Goal: Task Accomplishment & Management: Use online tool/utility

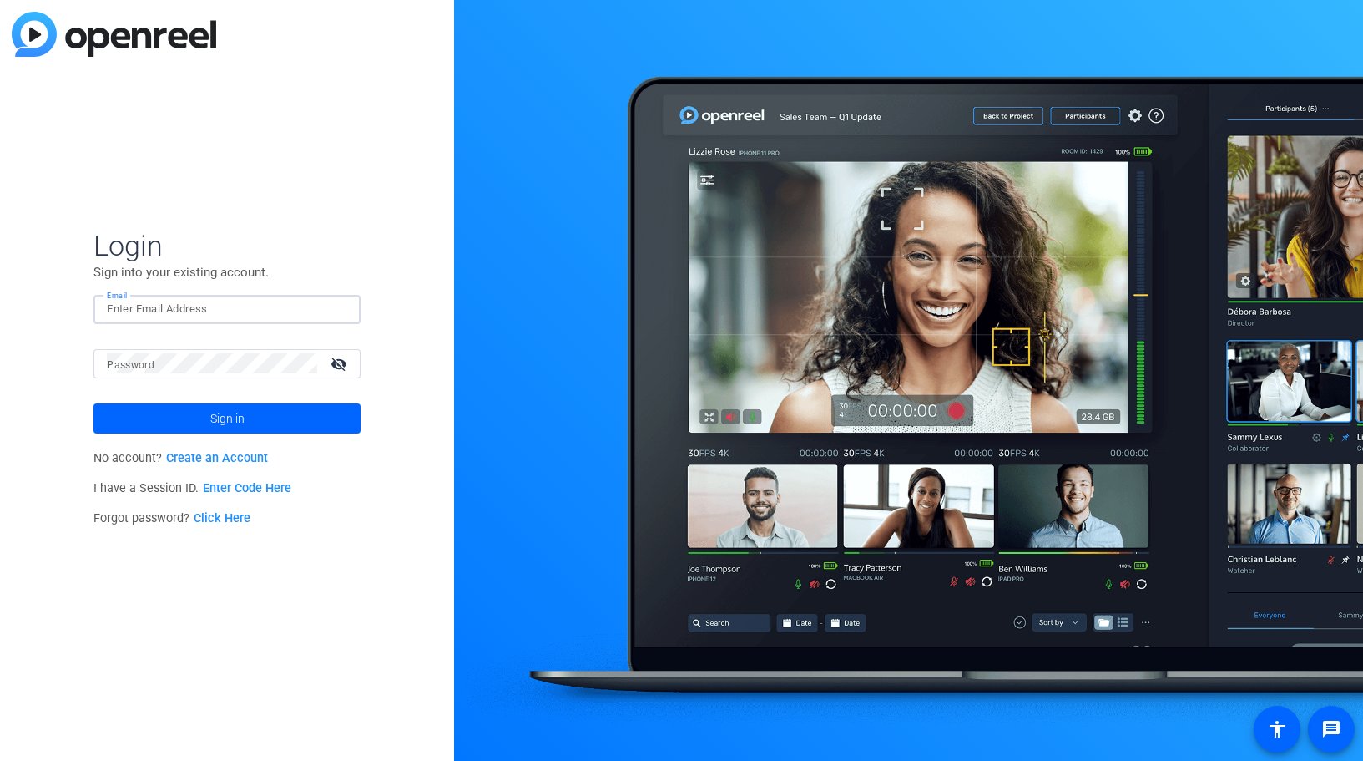
click at [247, 315] on input "Email" at bounding box center [227, 309] width 240 height 20
click at [234, 489] on link "Enter Code Here" at bounding box center [247, 488] width 88 height 14
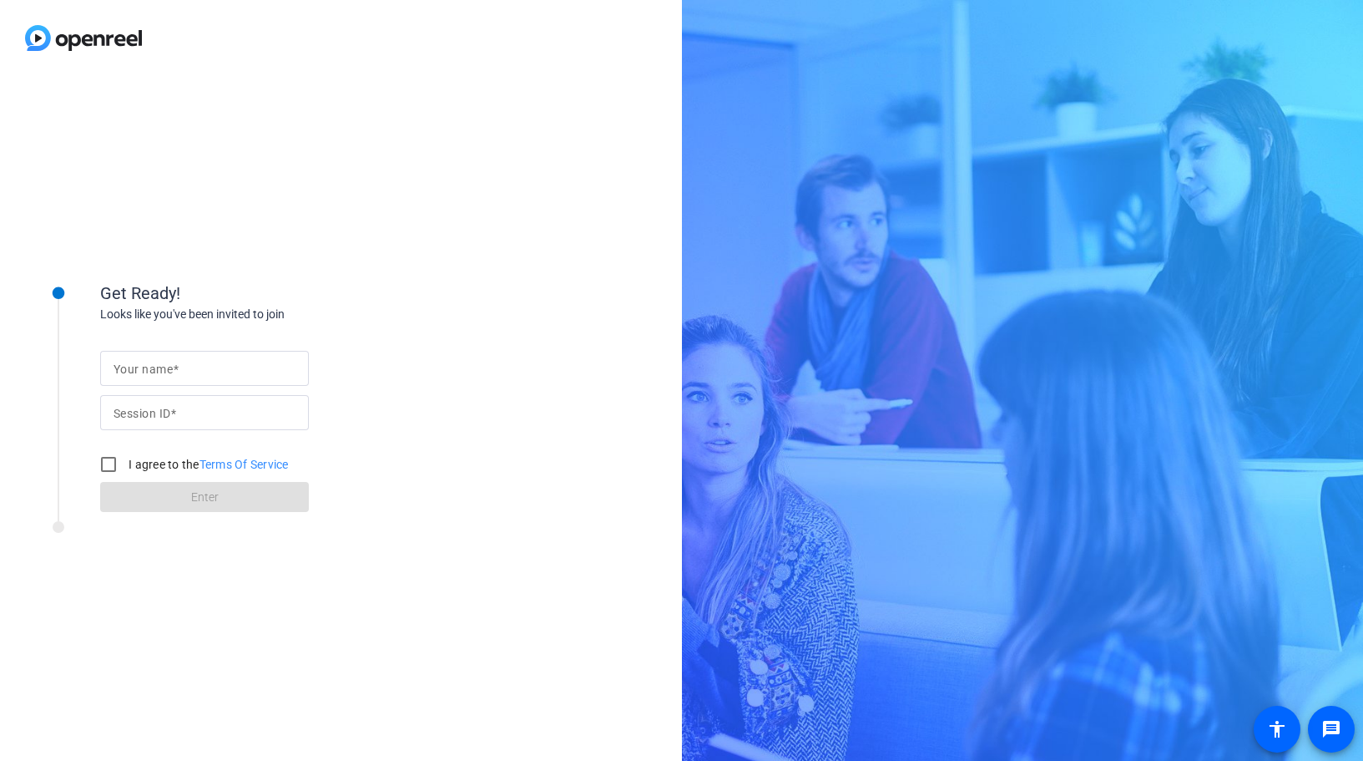
click at [159, 364] on mat-label "Your name" at bounding box center [143, 368] width 59 height 13
click at [159, 364] on input "Your name" at bounding box center [205, 368] width 182 height 20
type input "[PERSON_NAME]"
paste input "kSnq"
type input "kSnq"
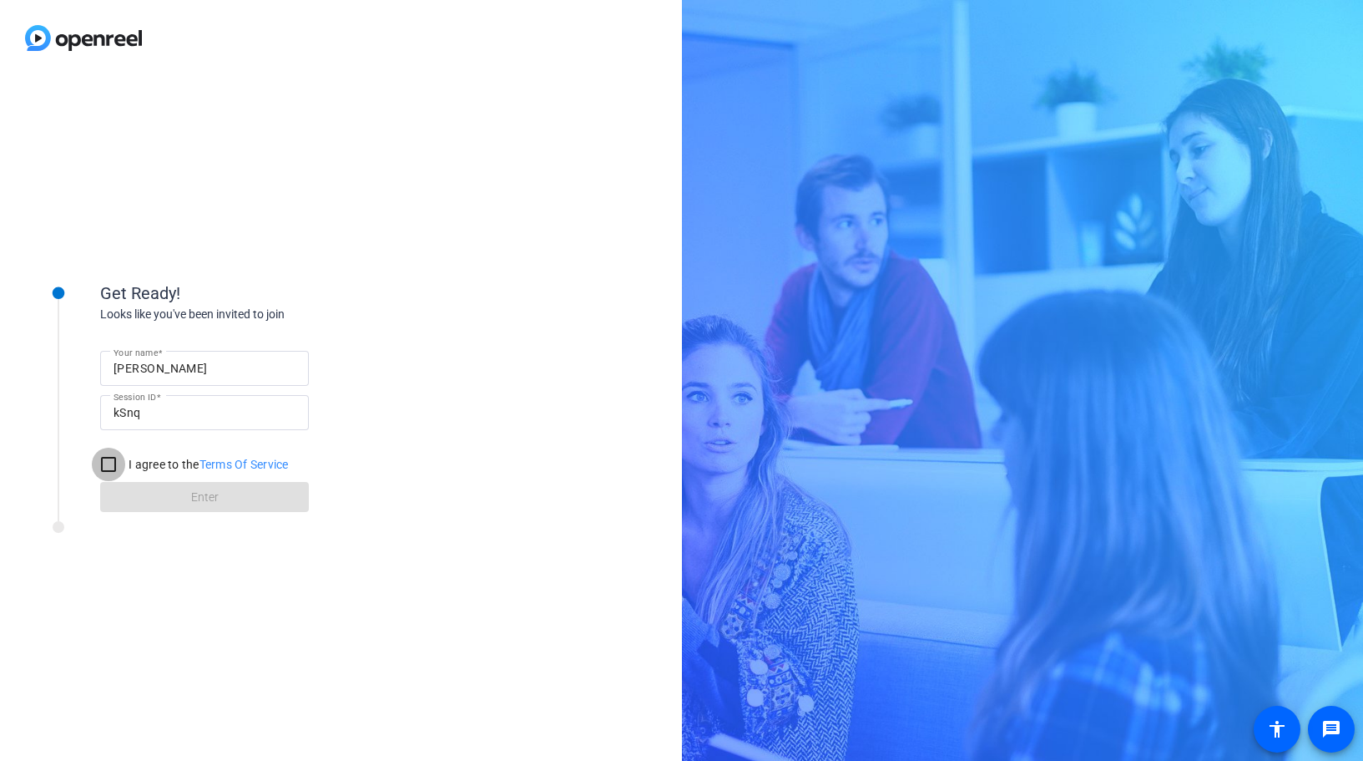
click at [103, 462] on input "I agree to the Terms Of Service" at bounding box center [108, 463] width 33 height 33
checkbox input "true"
click at [162, 499] on span at bounding box center [204, 497] width 209 height 40
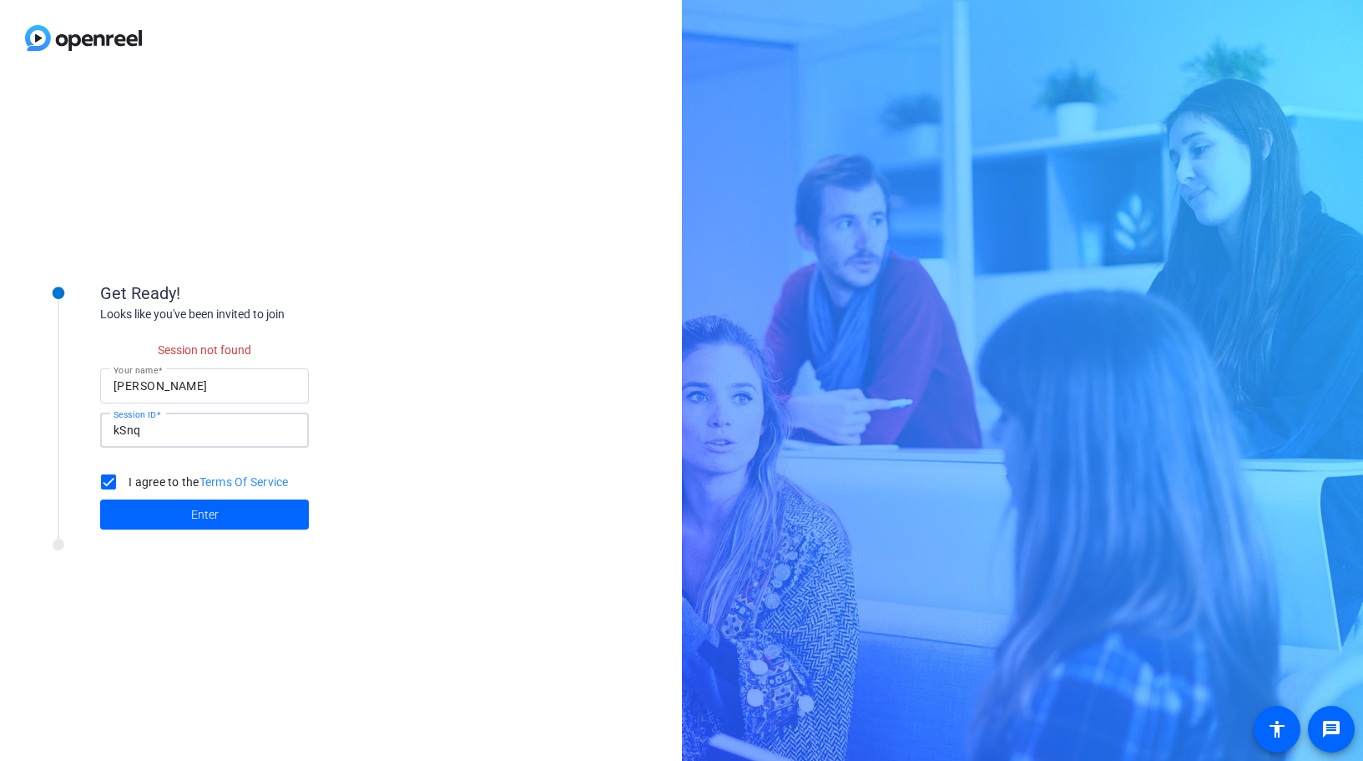
click at [190, 440] on input "kSnq" at bounding box center [205, 430] width 182 height 20
type input "kSnq"
click button "Enter" at bounding box center [204, 514] width 209 height 30
click at [199, 509] on span "Enter" at bounding box center [205, 515] width 28 height 18
click at [236, 389] on input "[PERSON_NAME]" at bounding box center [205, 386] width 182 height 20
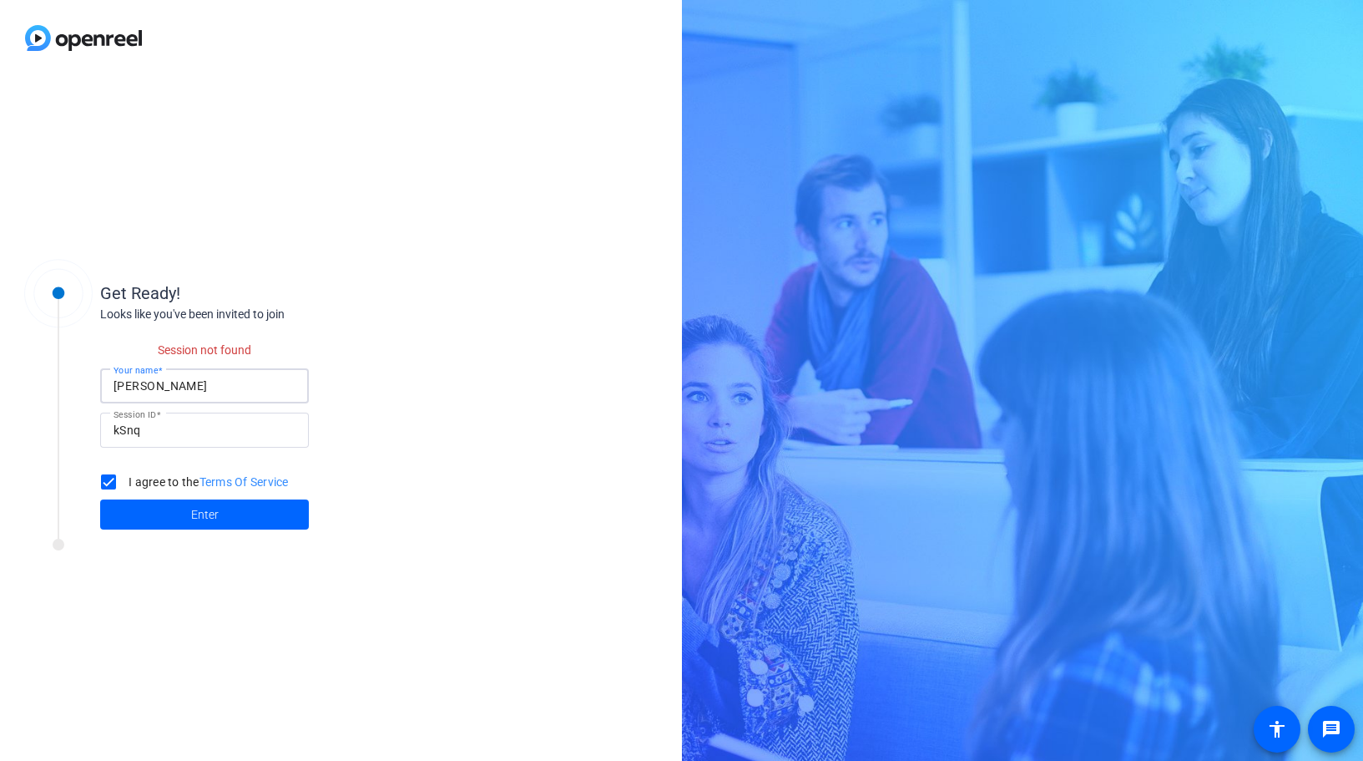
type input "[PERSON_NAME]"
click at [186, 431] on input "kSnq" at bounding box center [205, 430] width 182 height 20
type input "k"
paste input "kSnq"
type input "kSnq"
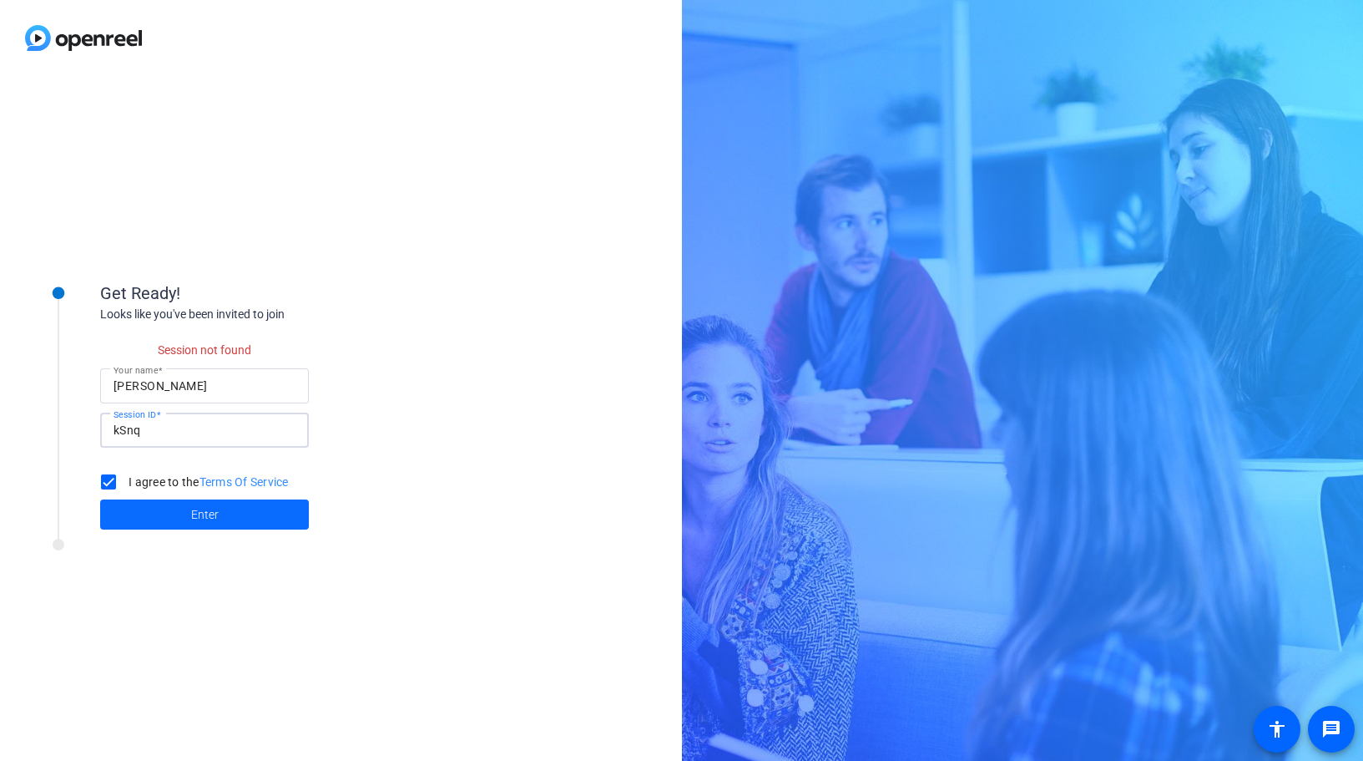
click at [172, 512] on span at bounding box center [204, 514] width 209 height 40
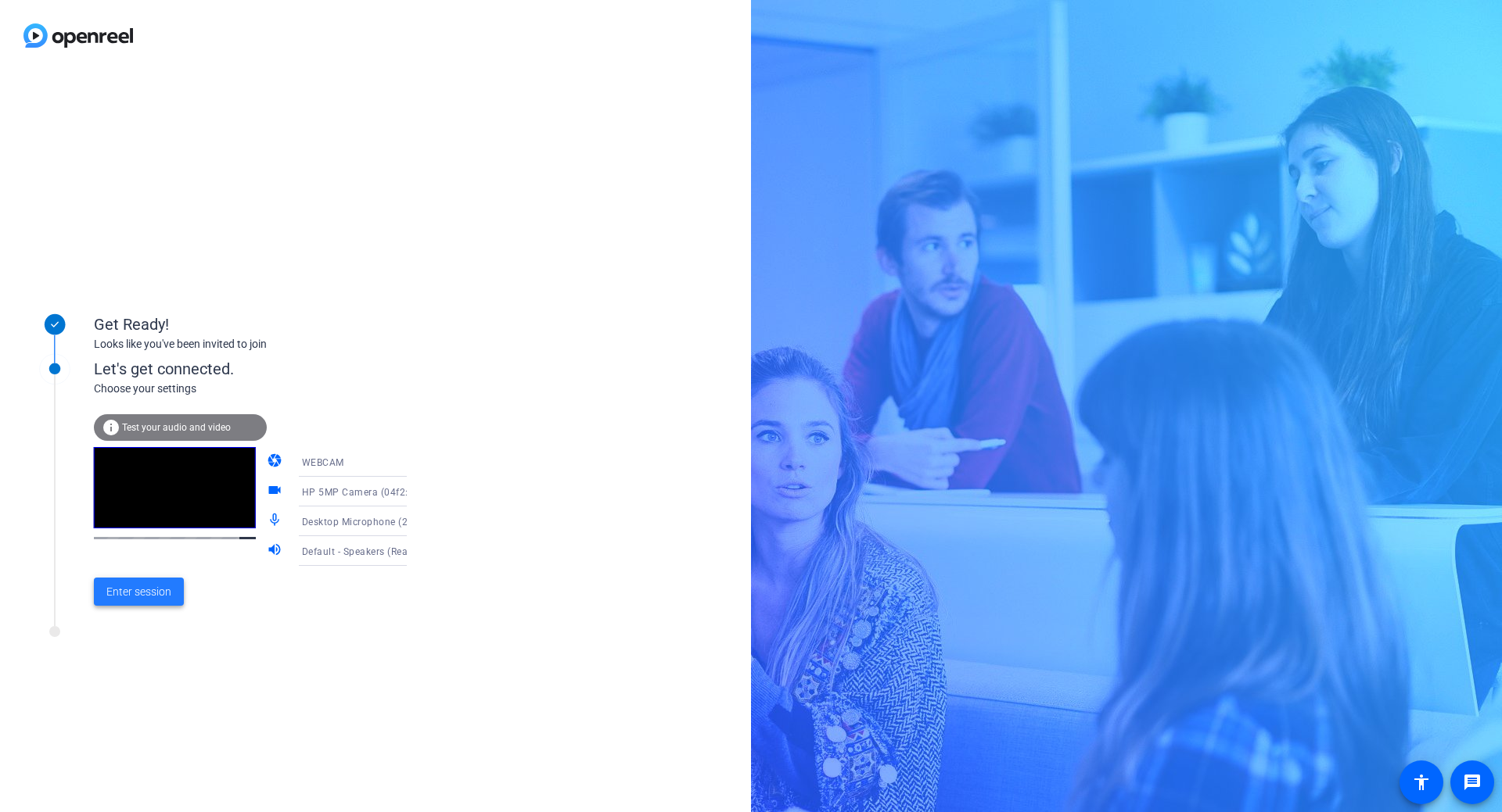
click at [146, 602] on span at bounding box center [139, 592] width 90 height 37
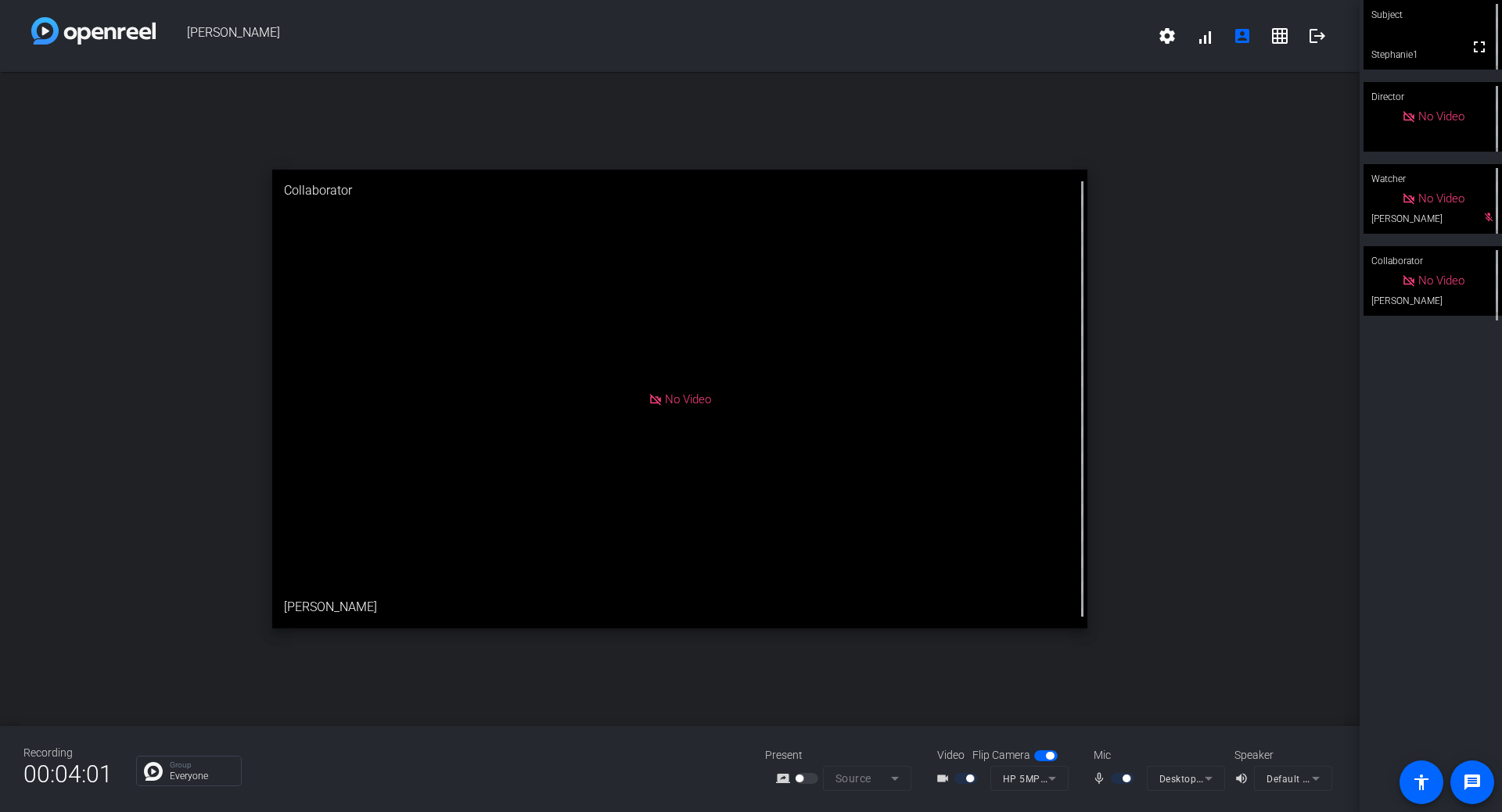
click at [285, 556] on div "No Video" at bounding box center [680, 399] width 816 height 459
